Goal: Navigation & Orientation: Find specific page/section

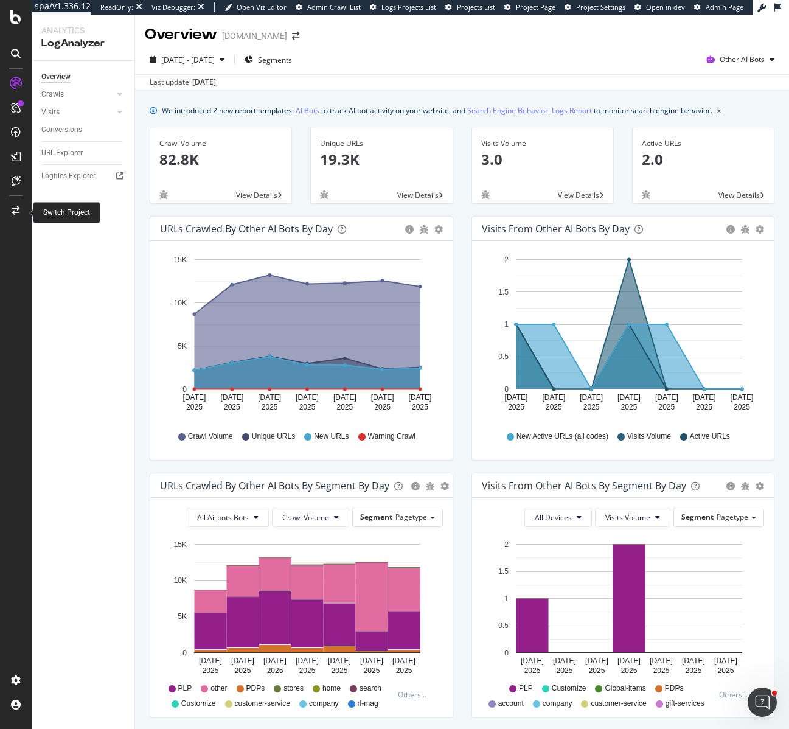
click at [16, 208] on icon at bounding box center [15, 210] width 7 height 9
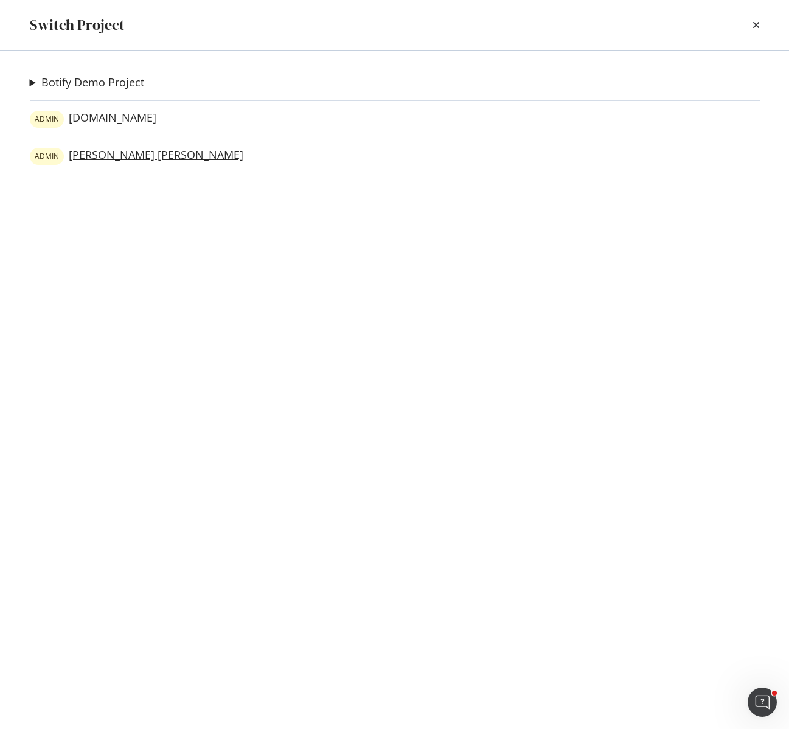
click at [108, 157] on link "ADMIN [PERSON_NAME] [PERSON_NAME]" at bounding box center [137, 156] width 214 height 17
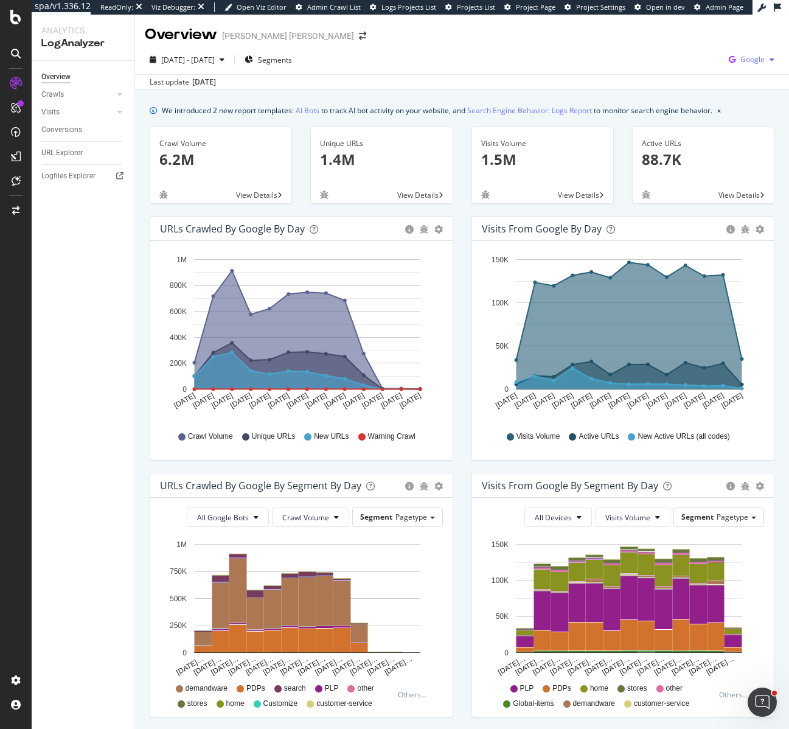
click at [753, 61] on span "Google" at bounding box center [753, 59] width 24 height 10
click at [444, 57] on div "[DATE] - [DATE] Segments Google" at bounding box center [462, 62] width 654 height 24
click at [745, 59] on span "Google" at bounding box center [753, 59] width 24 height 10
click at [714, 95] on div "Other AI Bots" at bounding box center [682, 94] width 84 height 18
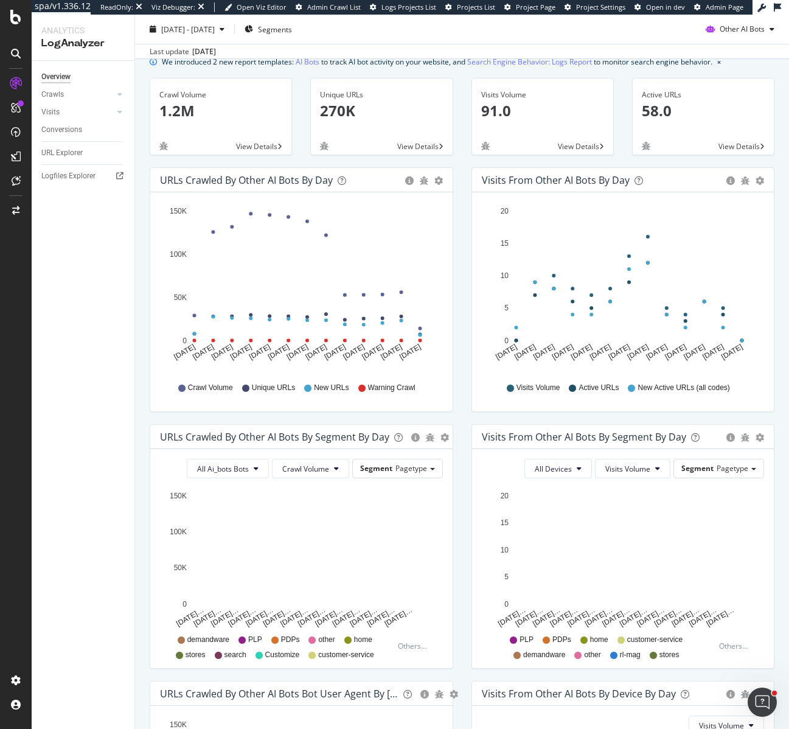
scroll to position [51, 0]
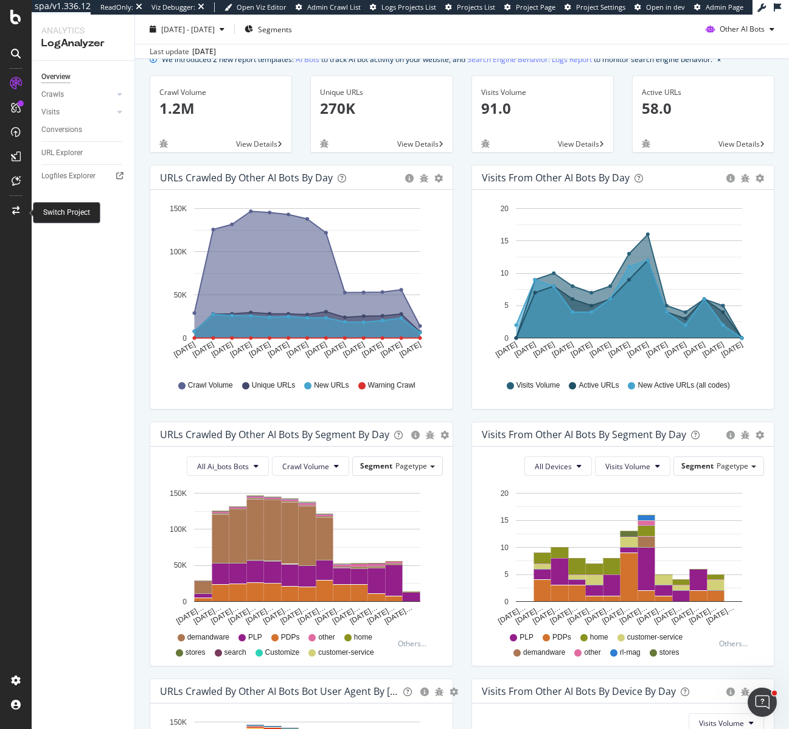
click at [19, 210] on icon at bounding box center [15, 210] width 7 height 9
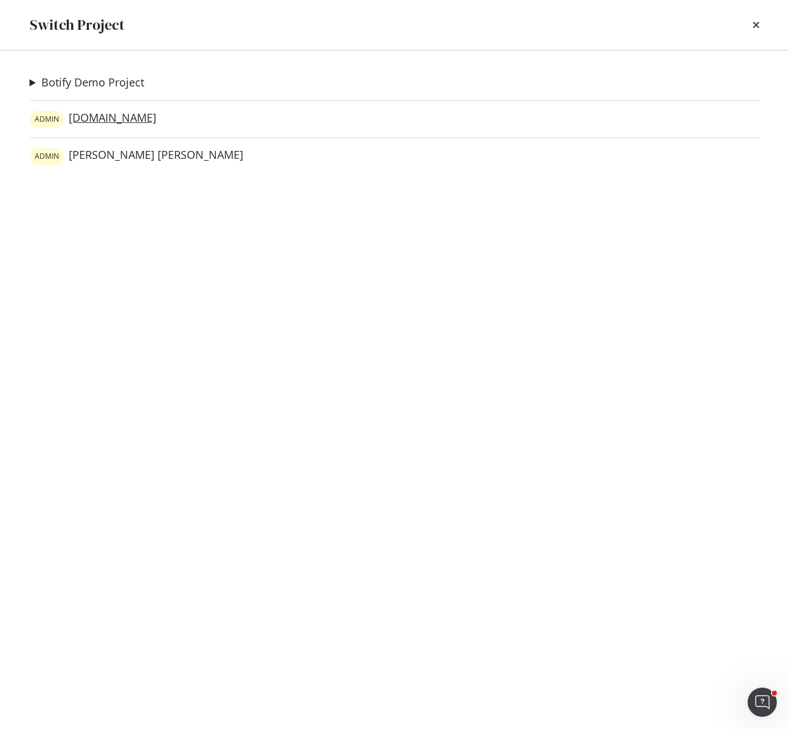
click at [130, 119] on link "[PERSON_NAME][DOMAIN_NAME]" at bounding box center [93, 119] width 127 height 17
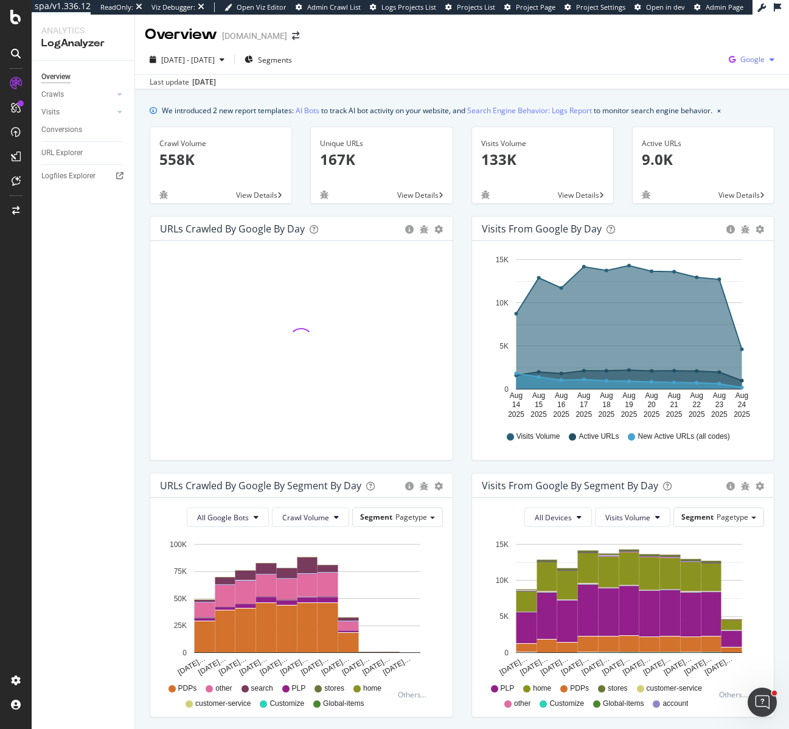
click at [749, 57] on span "Google" at bounding box center [753, 59] width 24 height 10
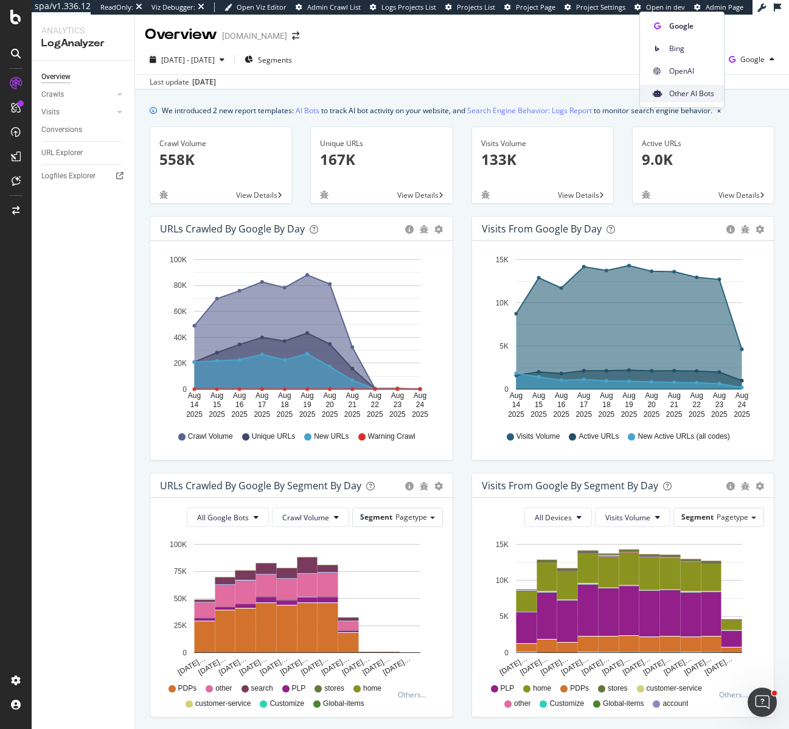
click at [703, 94] on span "Other AI Bots" at bounding box center [691, 93] width 45 height 11
